Goal: Task Accomplishment & Management: Manage account settings

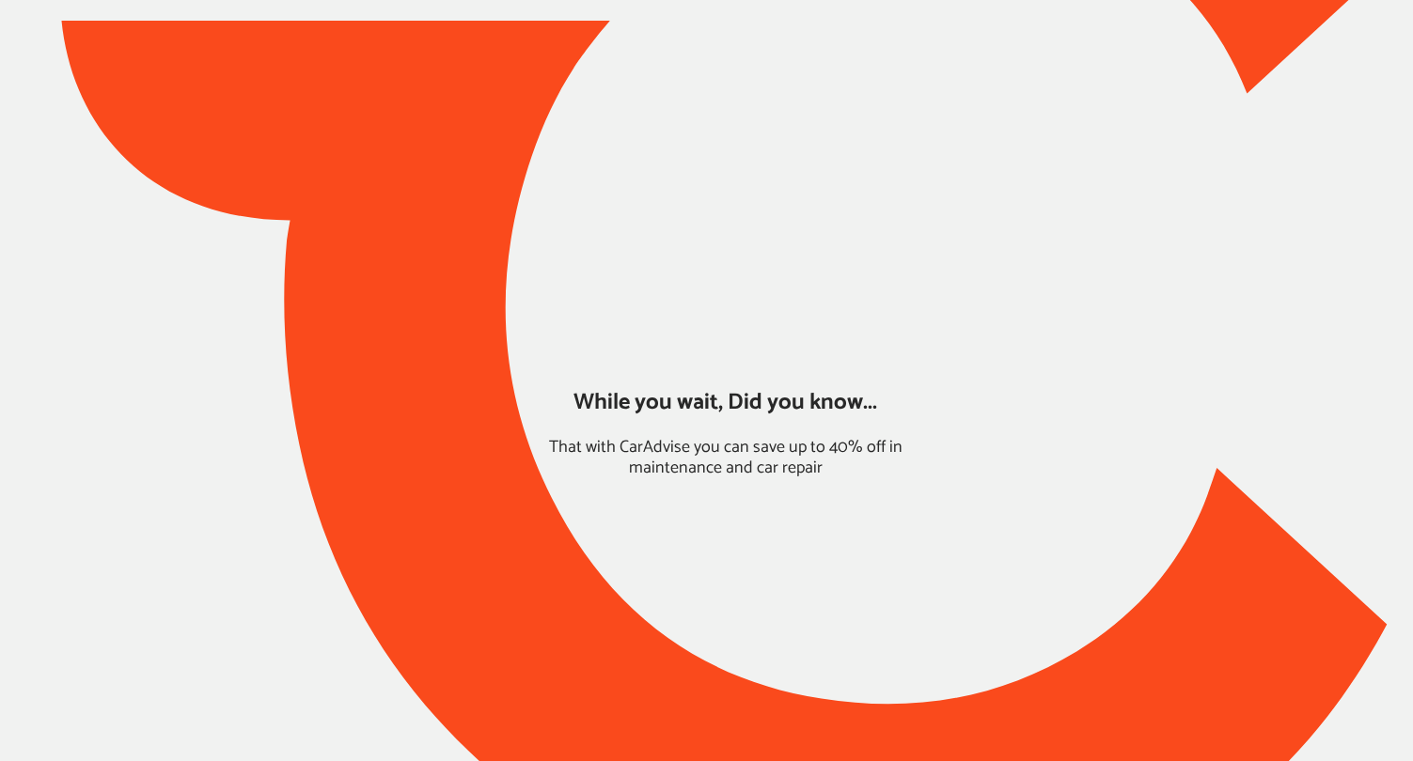
type input "*****"
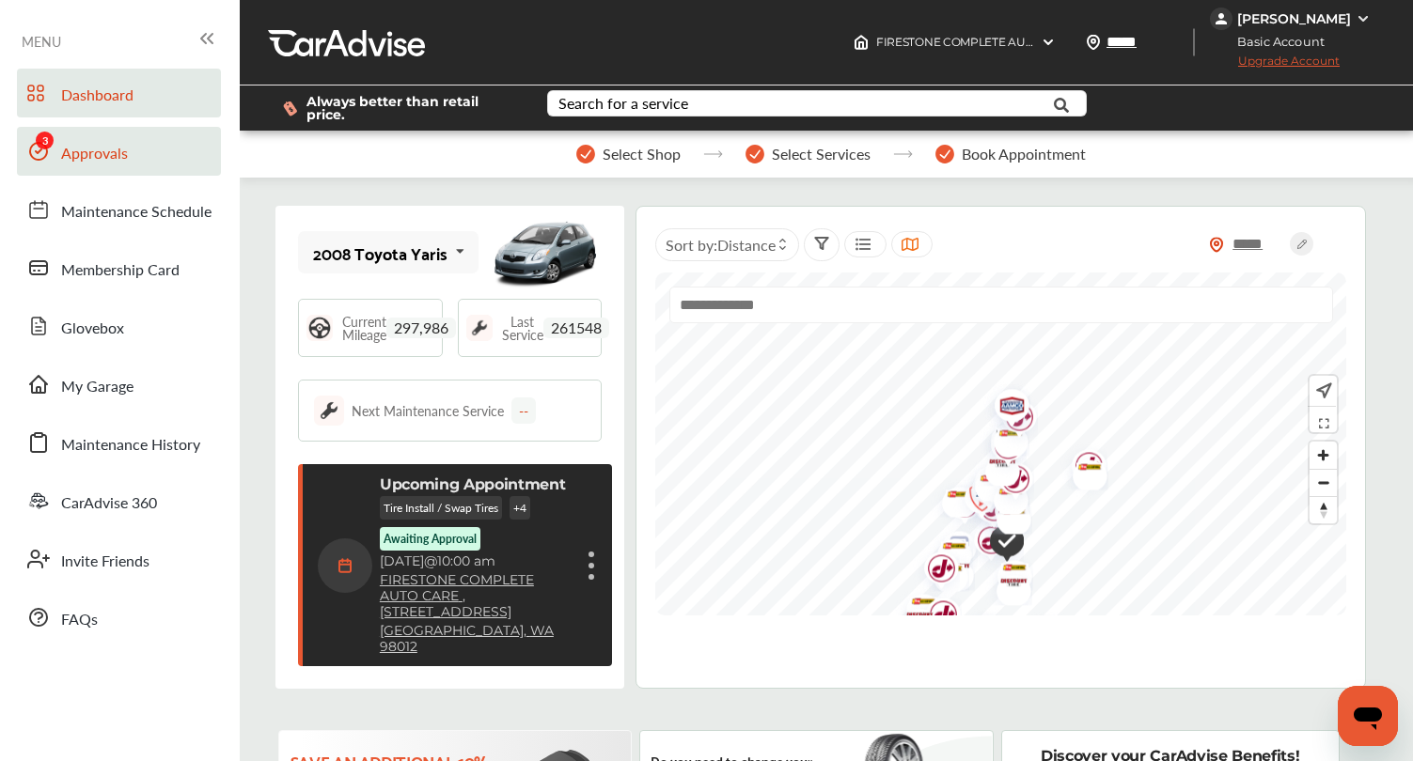
click at [86, 162] on span "Approvals" at bounding box center [94, 154] width 67 height 24
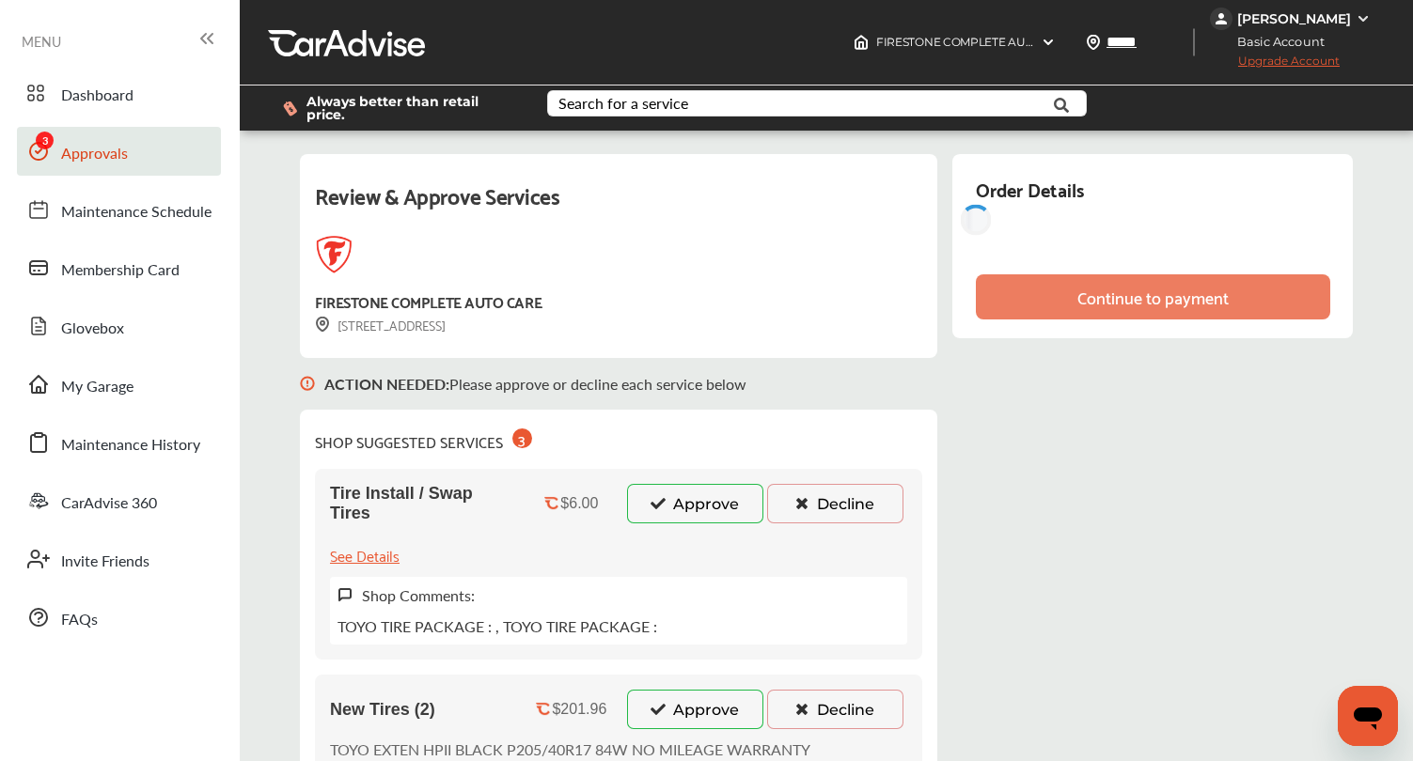
click at [682, 512] on button "Approve" at bounding box center [695, 503] width 136 height 39
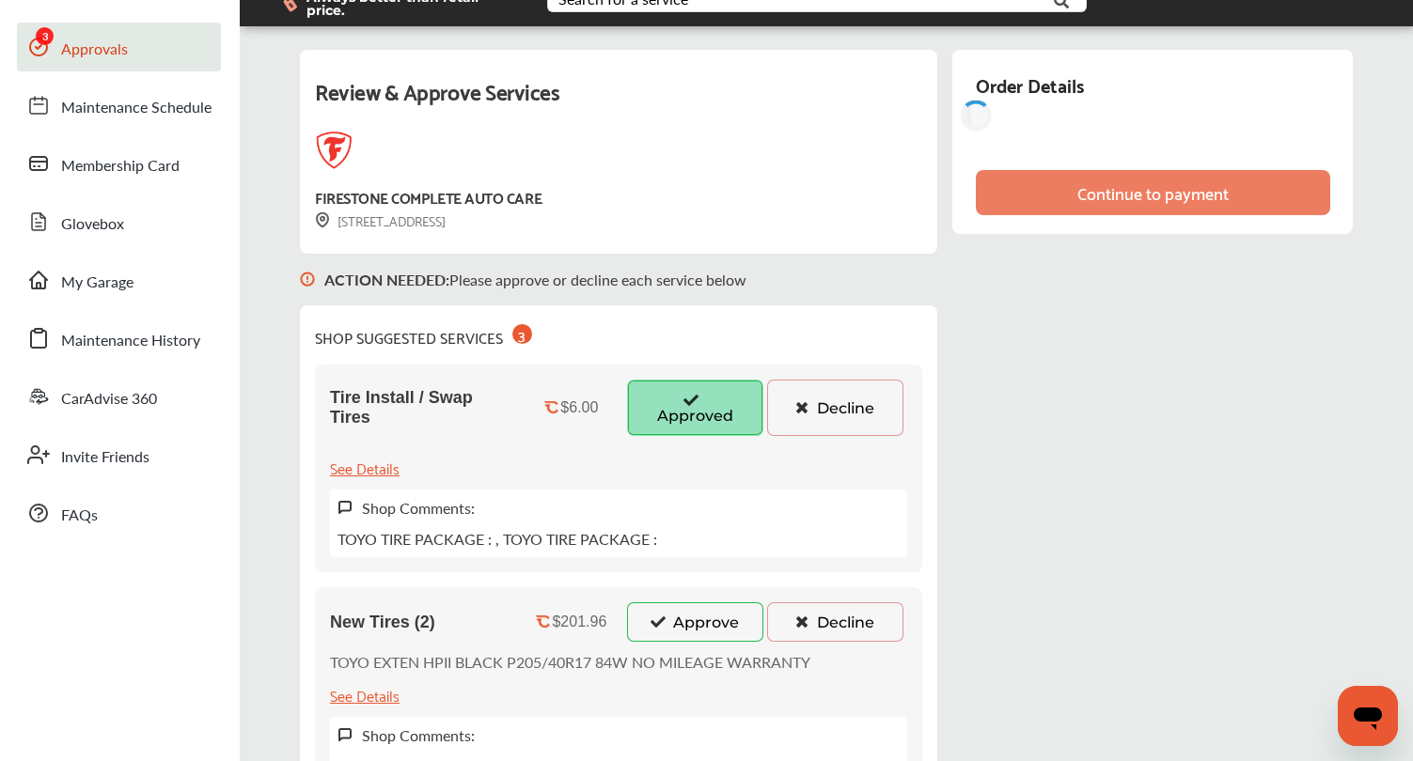
click at [675, 611] on button "Approve" at bounding box center [695, 621] width 136 height 39
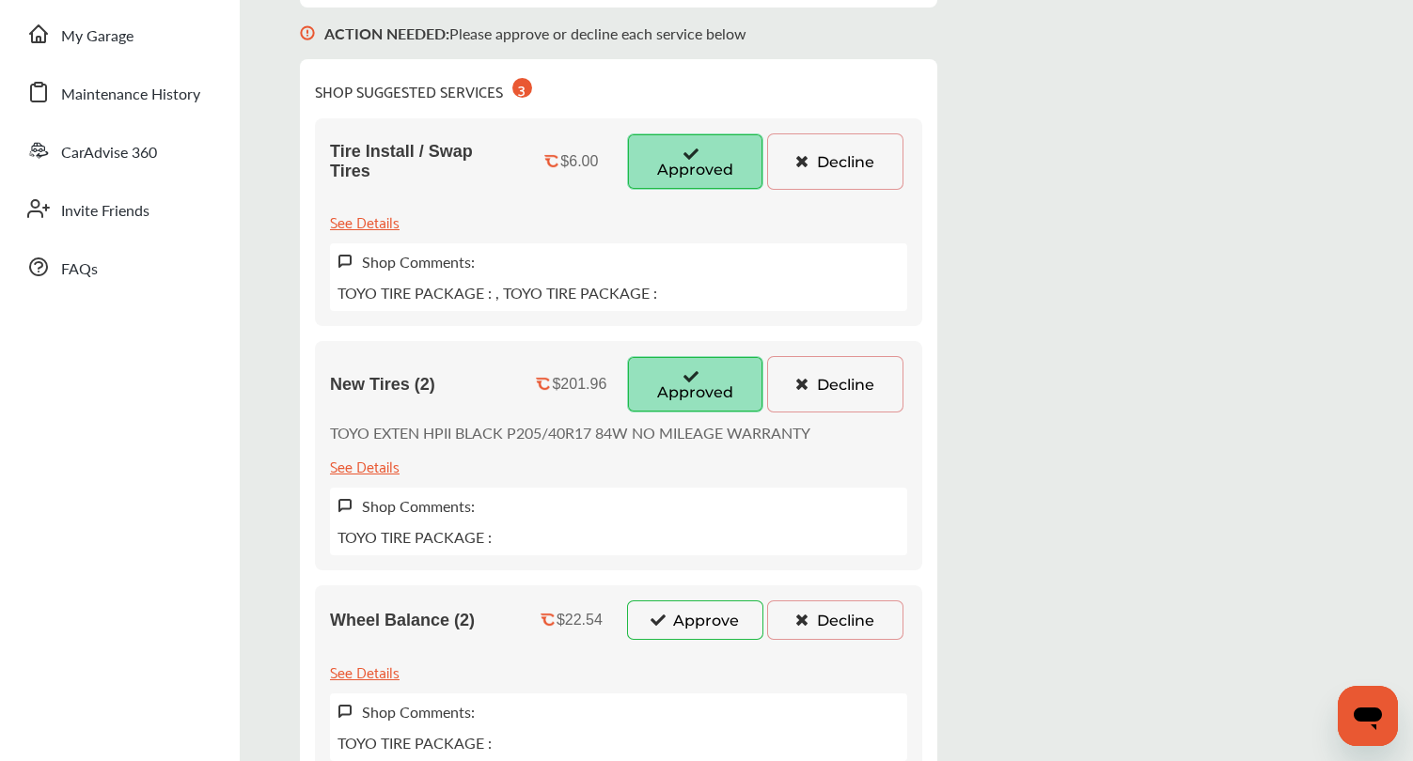
scroll to position [376, 0]
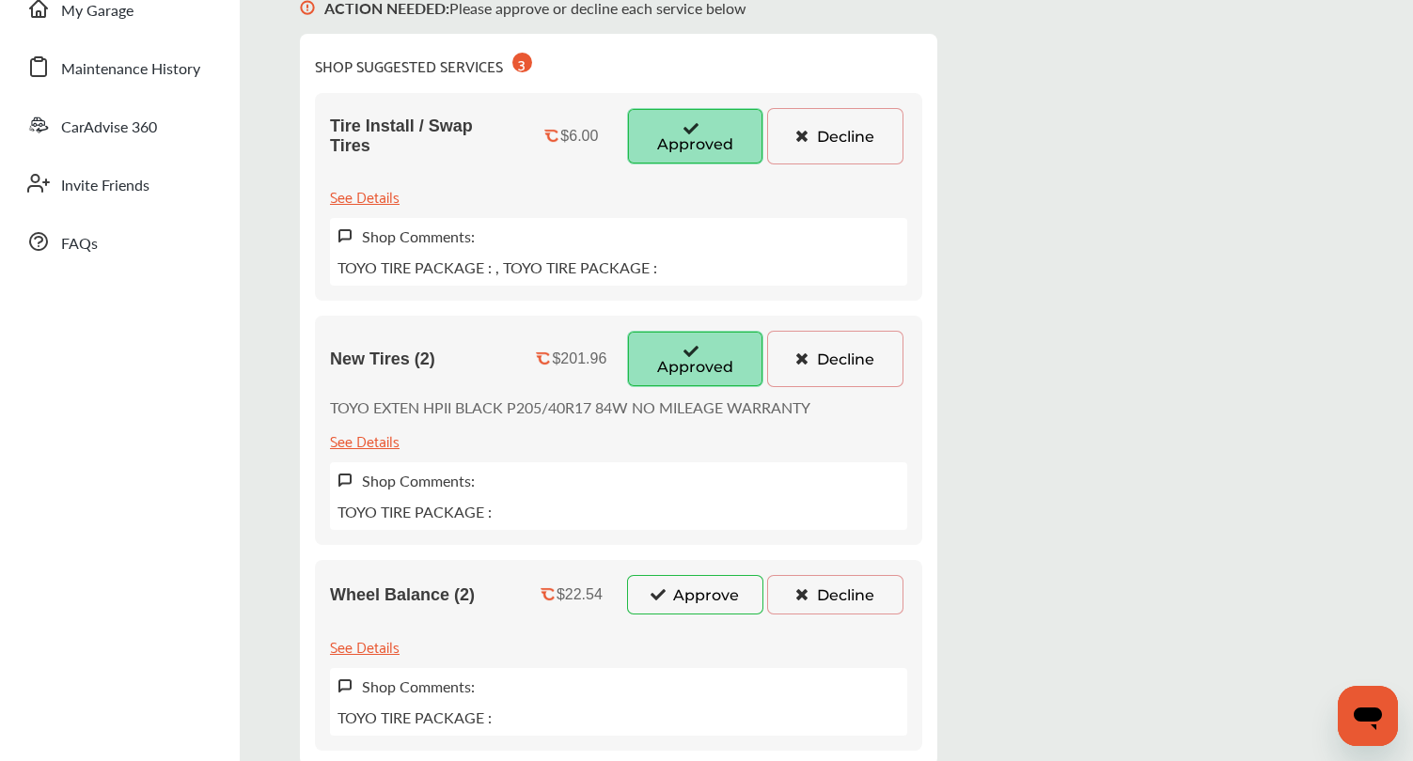
click at [673, 606] on button "Approve" at bounding box center [695, 594] width 136 height 39
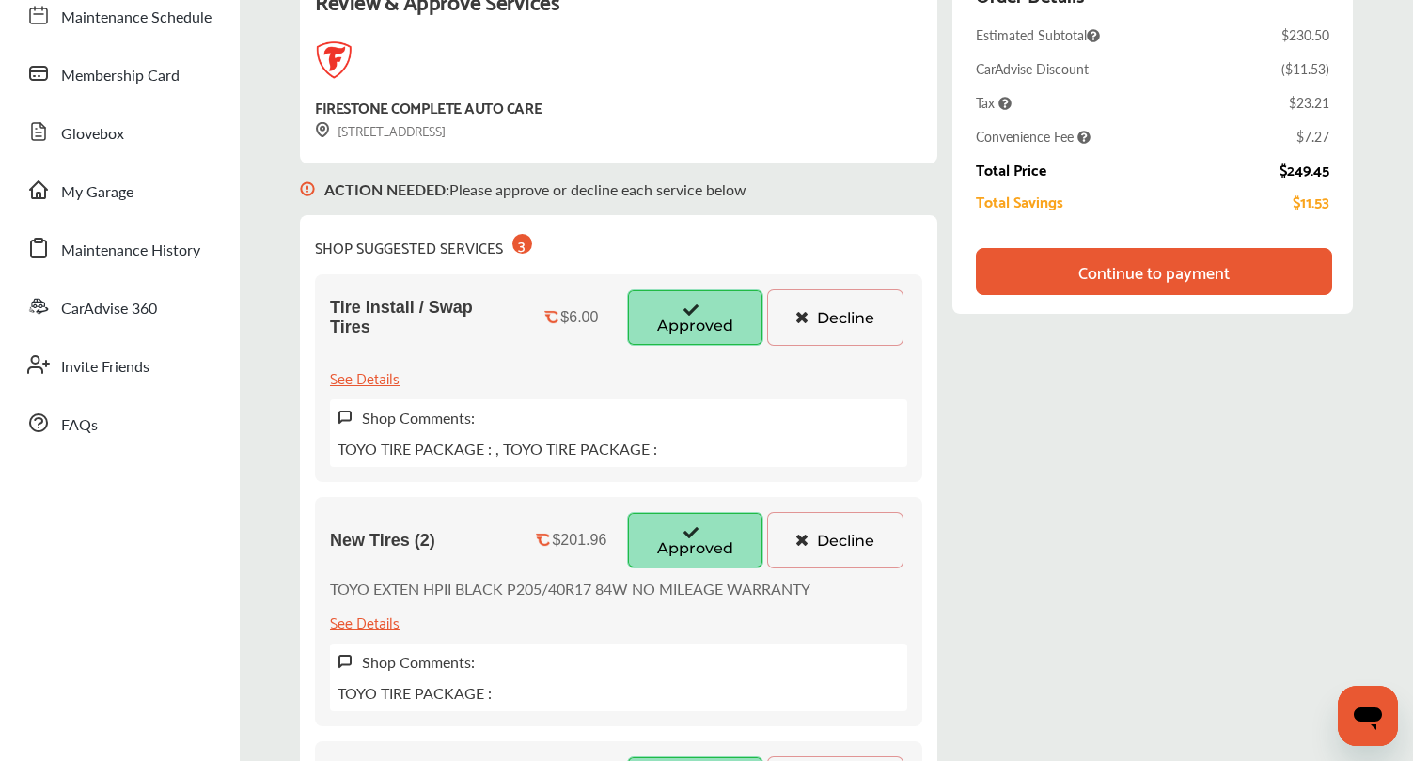
scroll to position [120, 0]
